Goal: Transaction & Acquisition: Purchase product/service

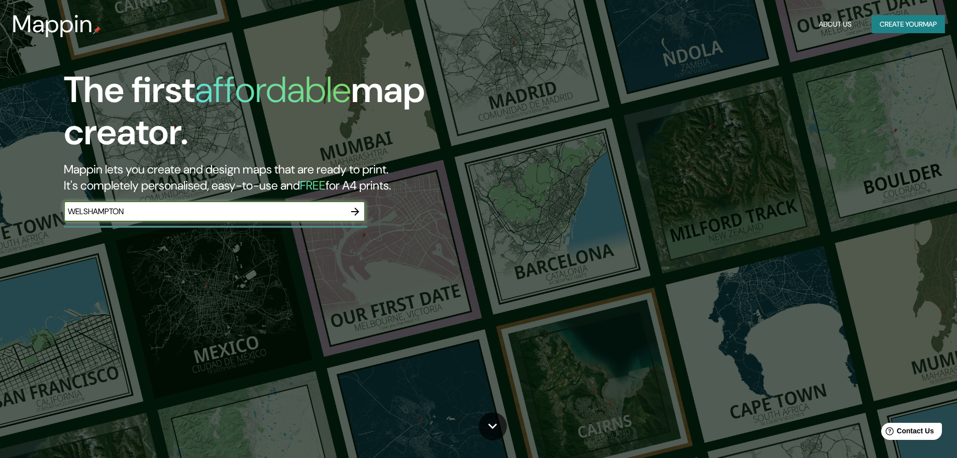
type input "WELSHAMPTON"
click at [347, 207] on button "button" at bounding box center [355, 211] width 20 height 20
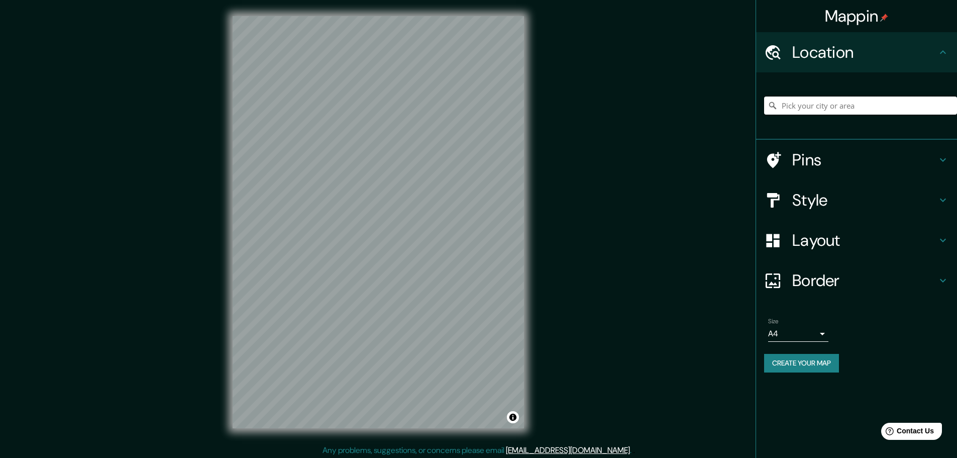
click at [799, 104] on input "Pick your city or area" at bounding box center [860, 105] width 193 height 18
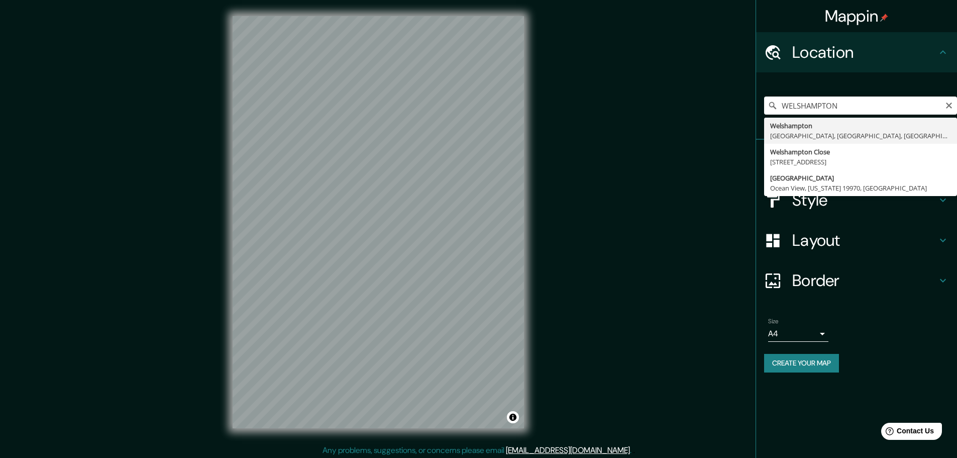
type input "Welshampton, [GEOGRAPHIC_DATA], [GEOGRAPHIC_DATA], [GEOGRAPHIC_DATA]"
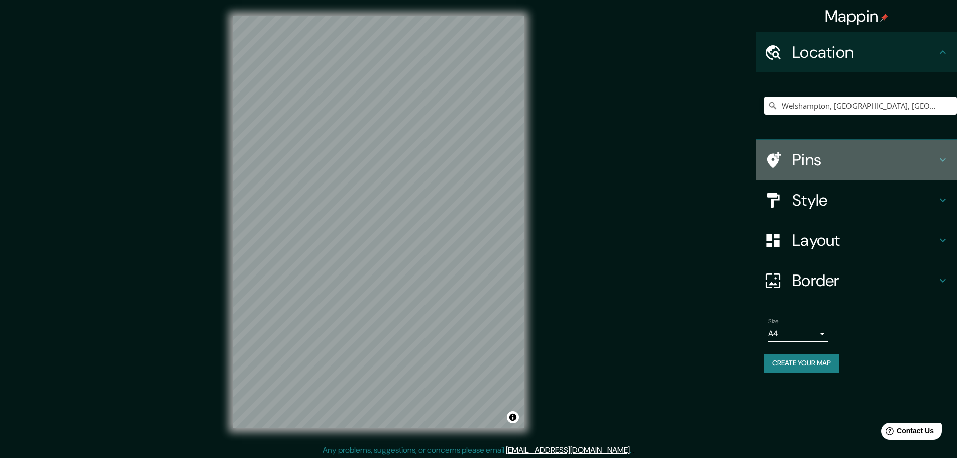
click at [944, 159] on icon at bounding box center [943, 160] width 6 height 4
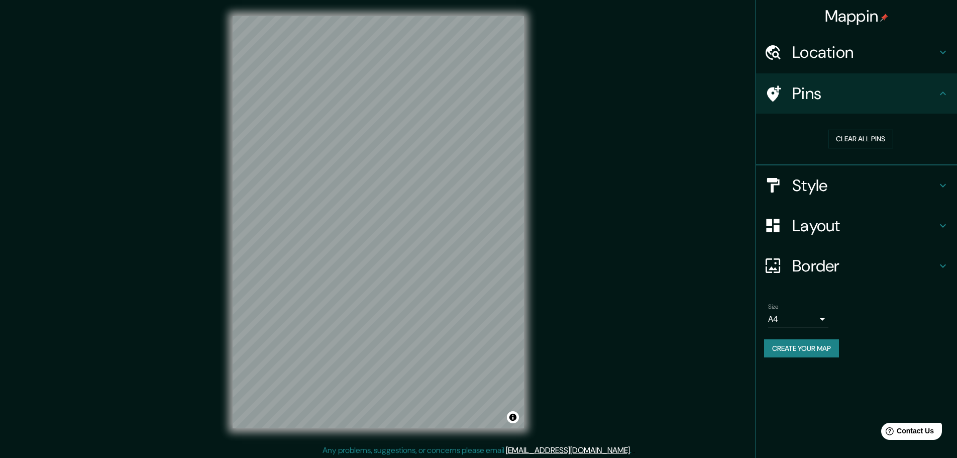
click at [945, 180] on icon at bounding box center [943, 185] width 12 height 12
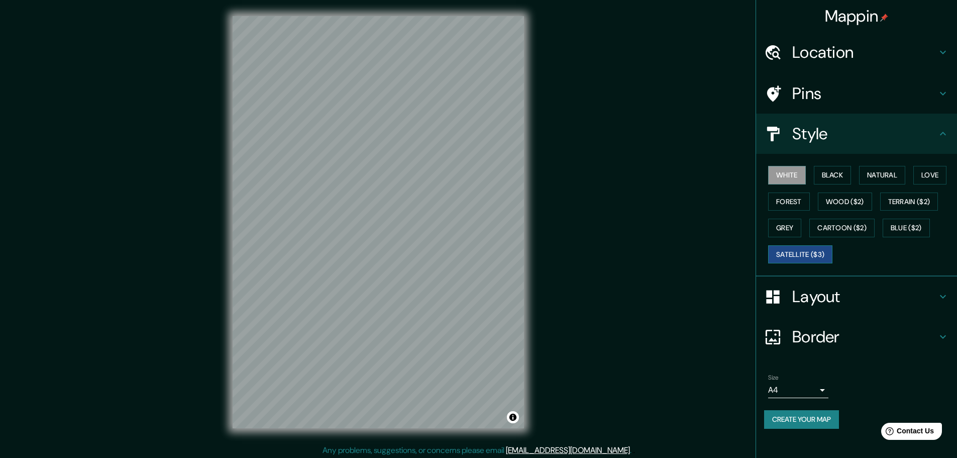
click at [794, 251] on button "Satellite ($3)" at bounding box center [800, 254] width 64 height 19
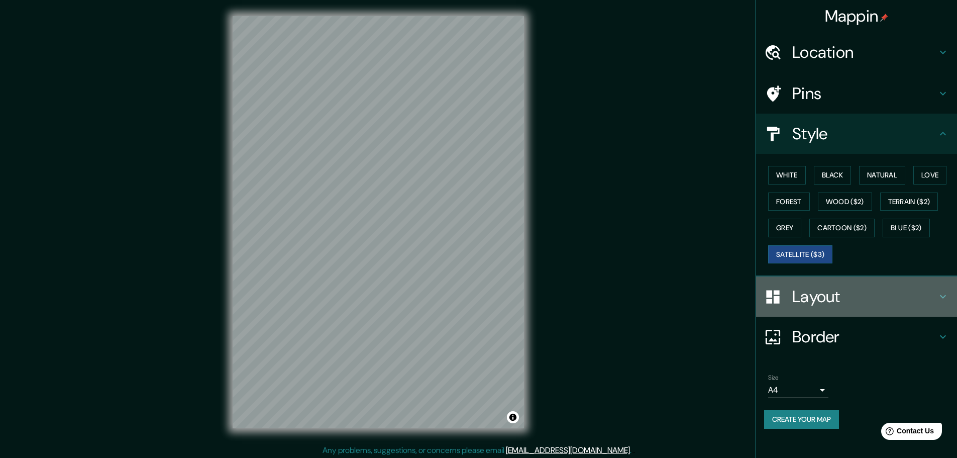
click at [945, 294] on icon at bounding box center [943, 296] width 12 height 12
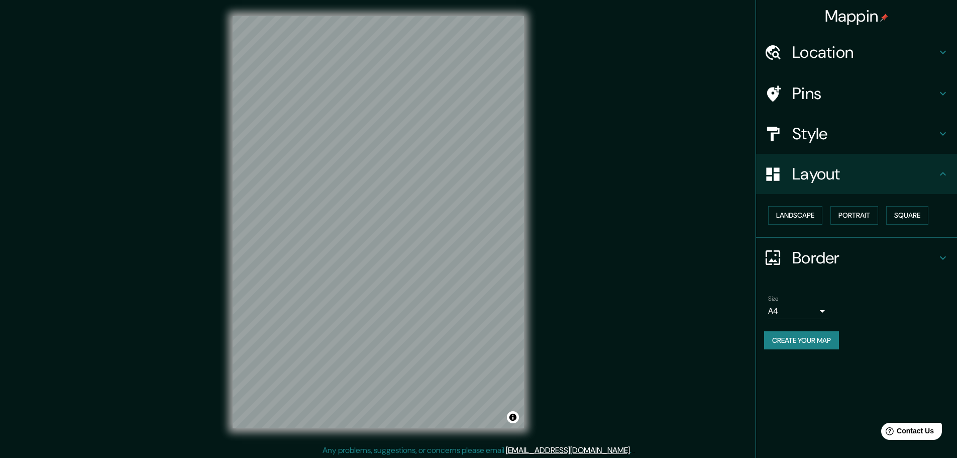
click at [849, 205] on div "Landscape [GEOGRAPHIC_DATA]" at bounding box center [860, 215] width 193 height 27
click at [852, 215] on button "Portrait" at bounding box center [854, 215] width 48 height 19
click at [860, 215] on button "Portrait" at bounding box center [854, 215] width 48 height 19
click at [823, 309] on body "Mappin Location [GEOGRAPHIC_DATA], [GEOGRAPHIC_DATA], [GEOGRAPHIC_DATA], [GEOGR…" at bounding box center [478, 229] width 957 height 458
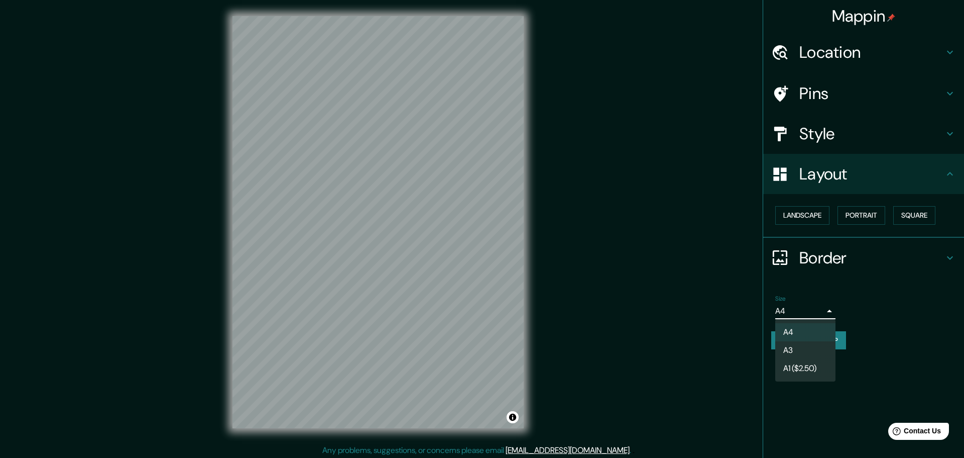
click at [811, 369] on li "A1 ($2.50)" at bounding box center [805, 368] width 60 height 18
type input "a3"
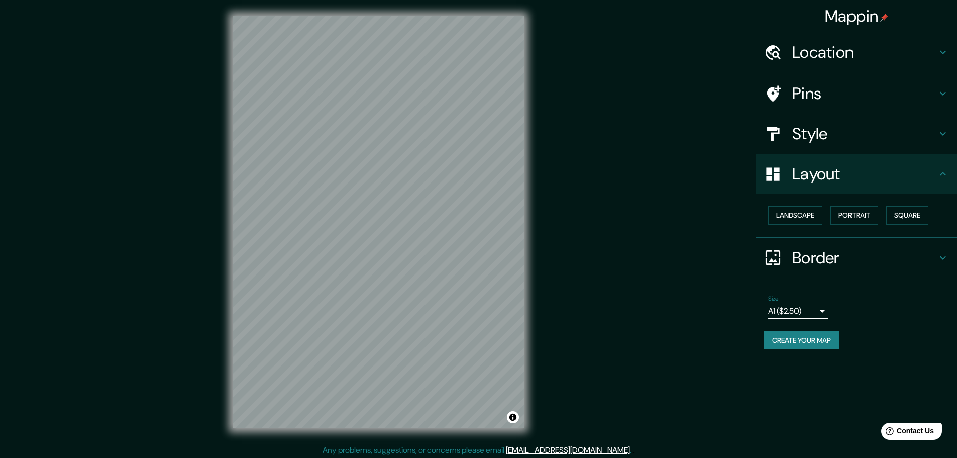
click at [811, 340] on button "Create your map" at bounding box center [801, 340] width 75 height 19
click at [856, 216] on button "Portrait" at bounding box center [854, 215] width 48 height 19
click at [941, 257] on icon at bounding box center [943, 258] width 6 height 4
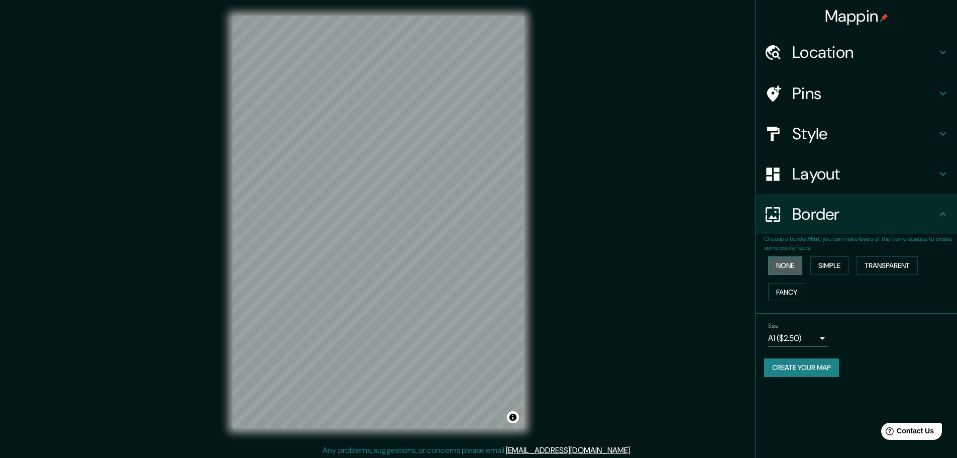
click at [788, 261] on button "None" at bounding box center [785, 265] width 34 height 19
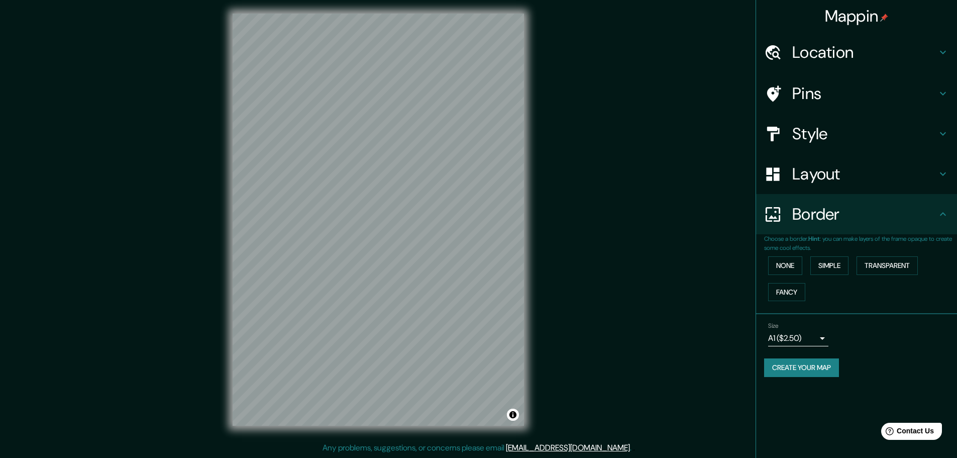
click at [791, 357] on div "Size A1 ($2.50) a3 Create your map" at bounding box center [856, 351] width 185 height 67
click at [791, 369] on button "Create your map" at bounding box center [801, 367] width 75 height 19
click at [507, 417] on button "Toggle attribution" at bounding box center [513, 414] width 12 height 12
